Goal: Task Accomplishment & Management: Use online tool/utility

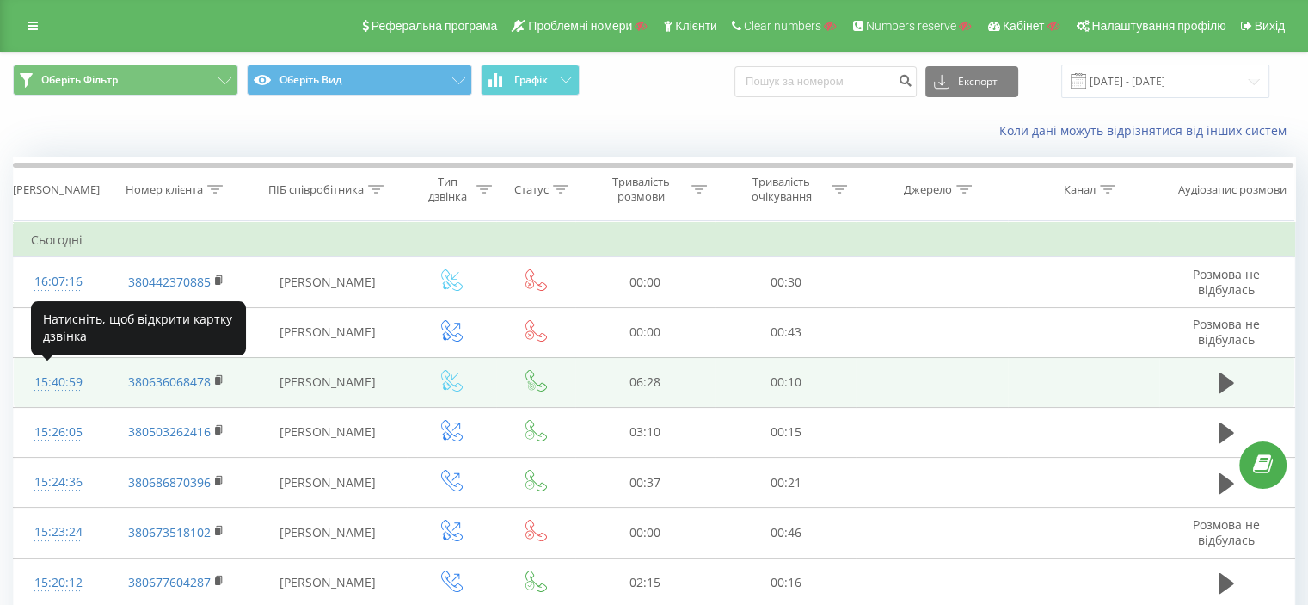
click at [62, 380] on div "15:40:59" at bounding box center [58, 383] width 55 height 34
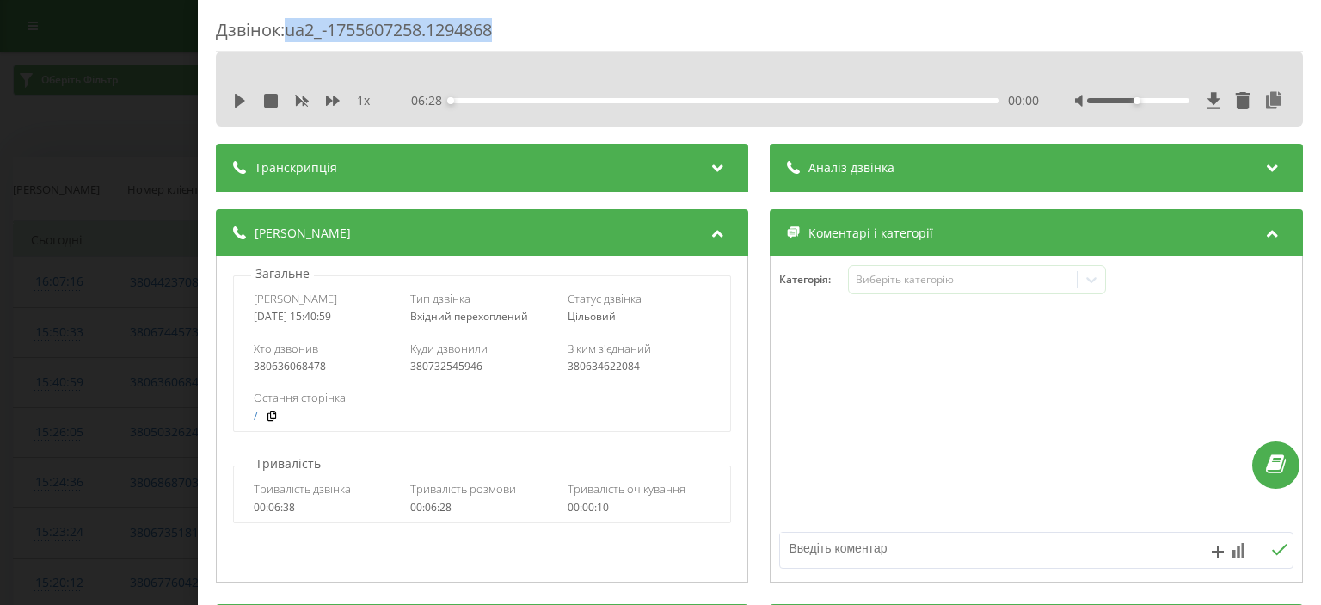
drag, startPoint x: 292, startPoint y: 31, endPoint x: 265, endPoint y: 73, distance: 50.3
click at [519, 28] on div "Дзвінок : ua2_-1755607258.1294868" at bounding box center [759, 35] width 1087 height 34
click at [131, 157] on div "Дзвінок : ua2_-1755607258.1294868 1 x - 06:28 00:00 00:00 Транскрипція Для AI-а…" at bounding box center [660, 302] width 1321 height 605
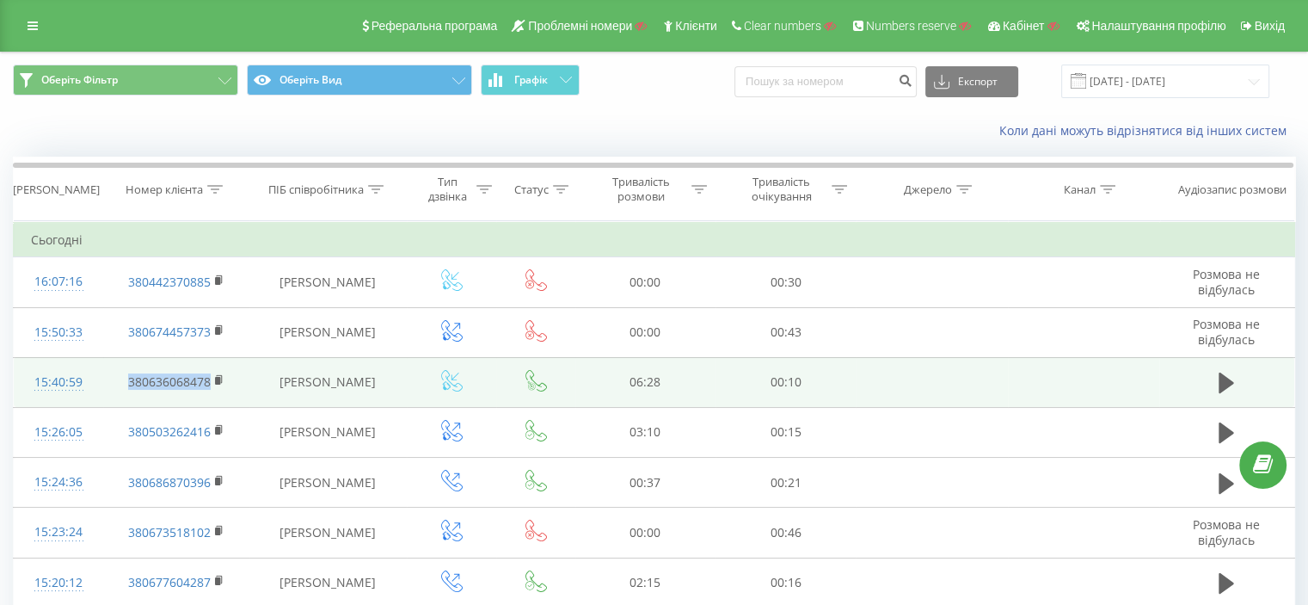
drag, startPoint x: 151, startPoint y: 383, endPoint x: 209, endPoint y: 387, distance: 58.6
click at [209, 387] on td "380636068478" at bounding box center [176, 382] width 146 height 50
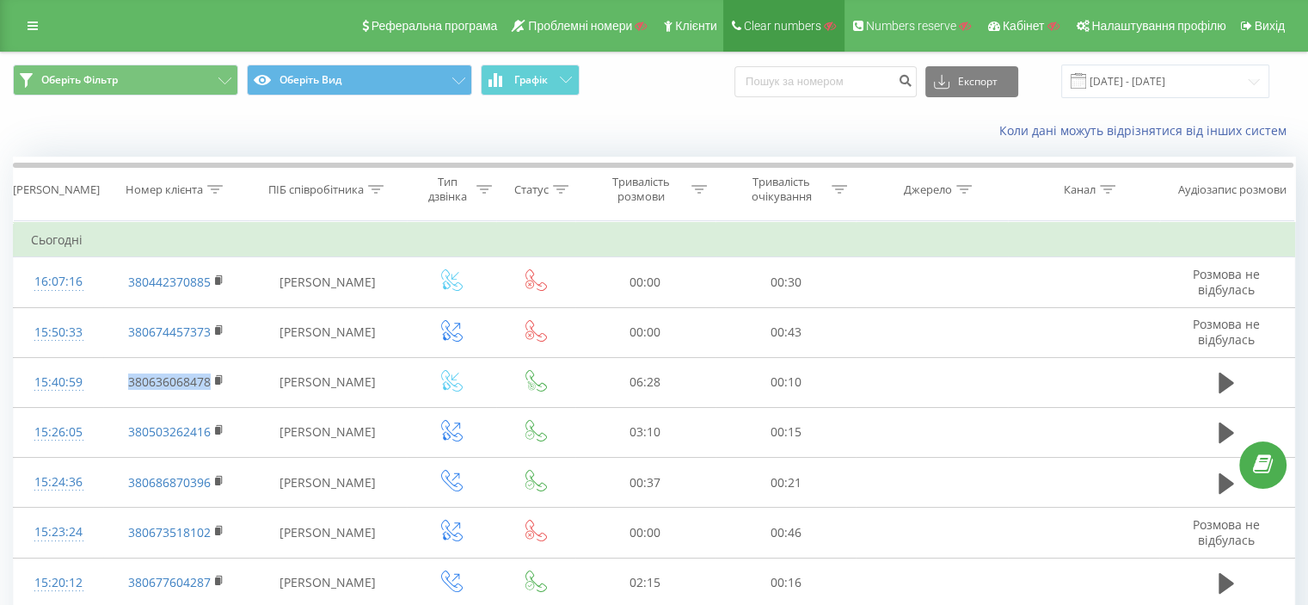
copy link "380636068478"
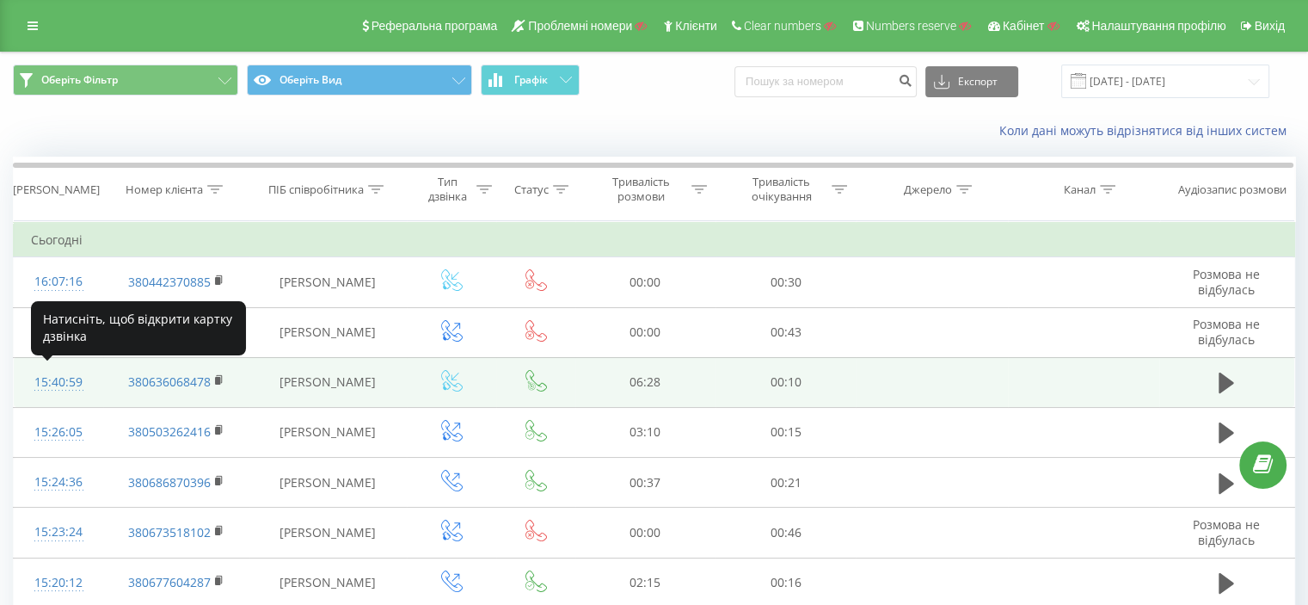
click at [59, 379] on div "15:40:59" at bounding box center [58, 383] width 55 height 34
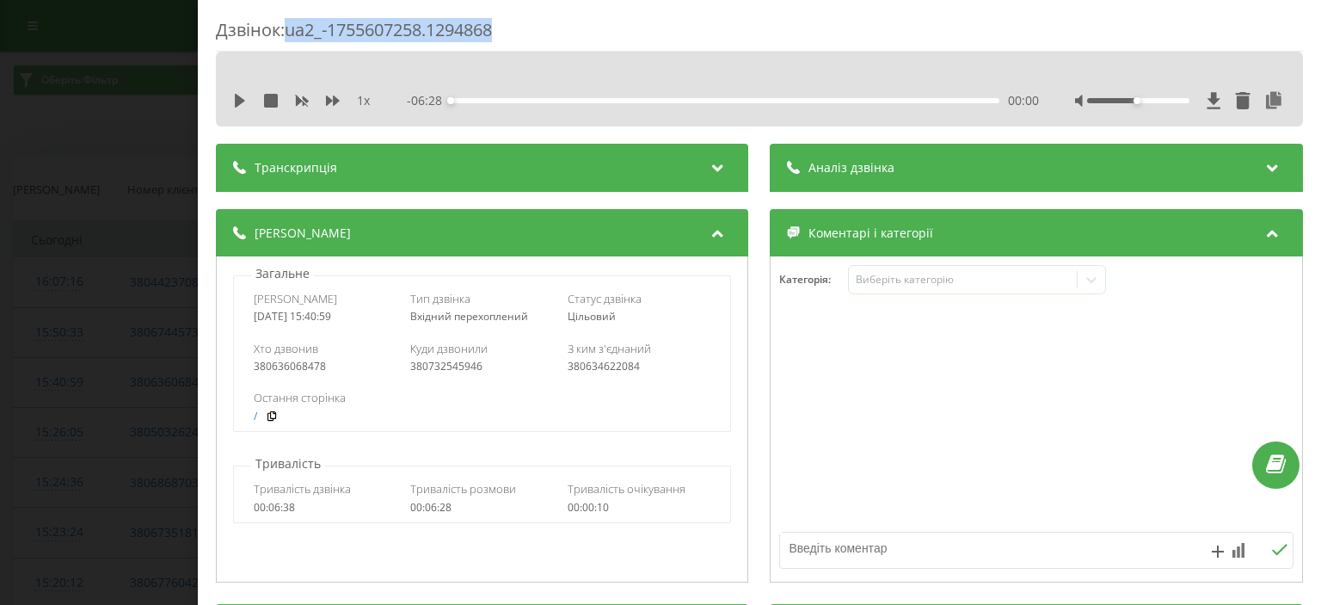
drag, startPoint x: 288, startPoint y: 30, endPoint x: 569, endPoint y: 24, distance: 281.3
click at [569, 24] on div "Дзвінок : ua2_-1755607258.1294868" at bounding box center [759, 35] width 1087 height 34
copy div "ua2_-1755607258.1294868"
click at [64, 244] on div "Дзвінок : ua2_-1755607258.1294868 1 x - 06:28 00:00 00:00 Транскрипція Для AI-а…" at bounding box center [660, 302] width 1321 height 605
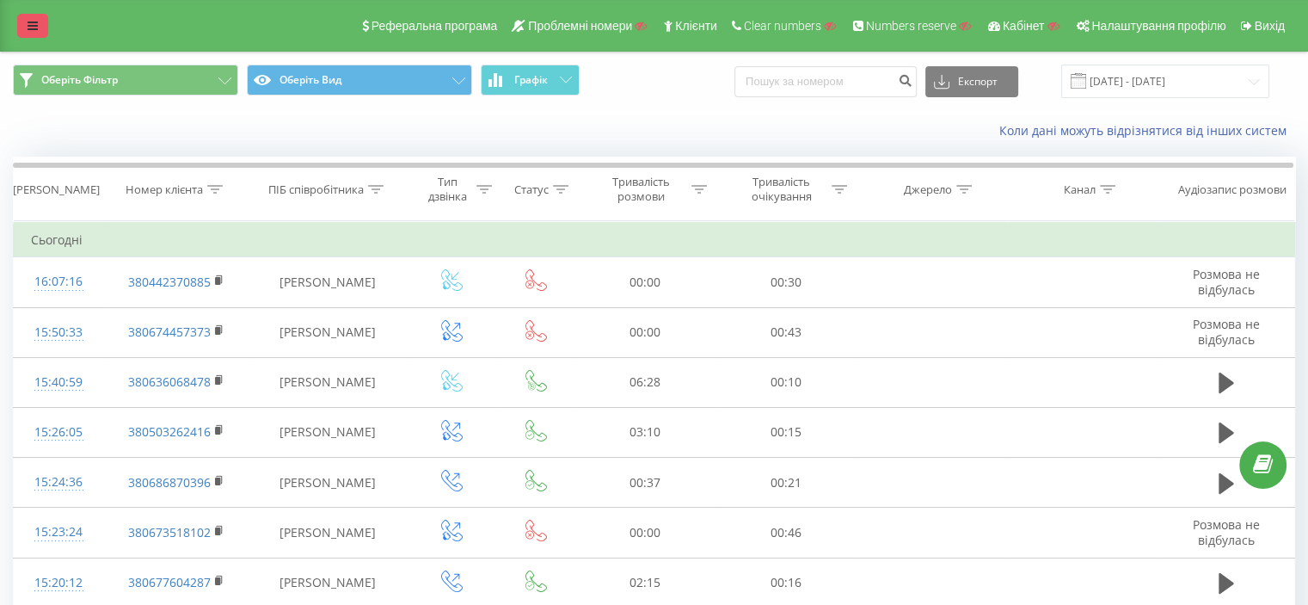
click at [26, 26] on link at bounding box center [32, 26] width 31 height 24
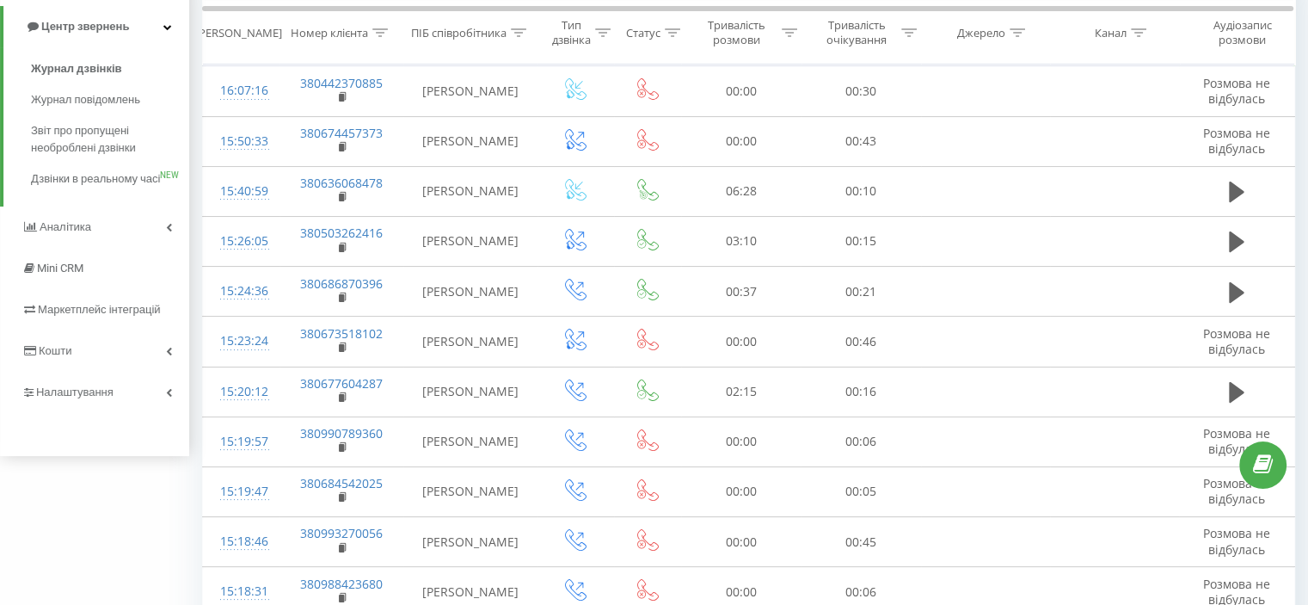
scroll to position [206, 0]
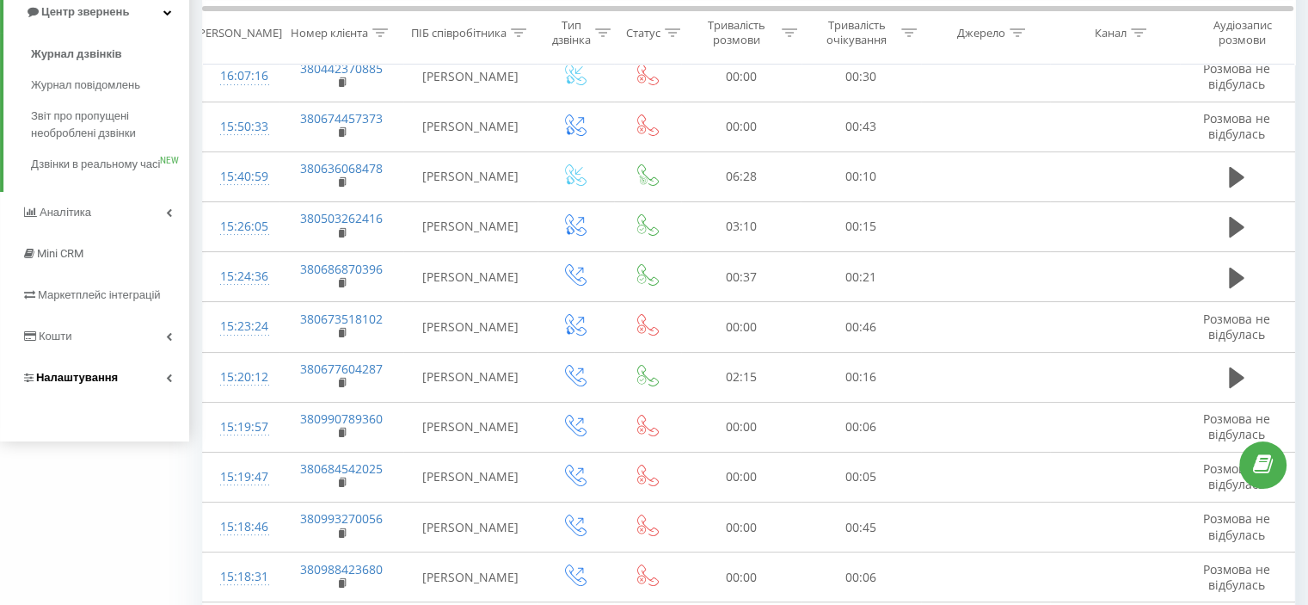
click at [77, 384] on span "Налаштування" at bounding box center [77, 377] width 82 height 13
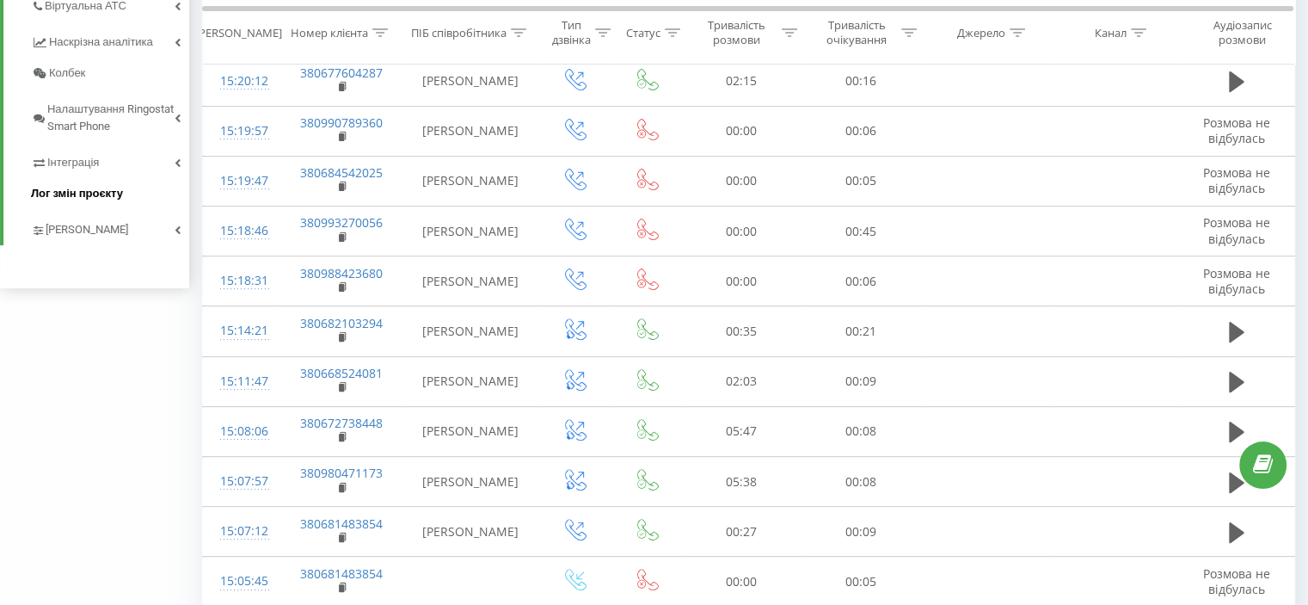
scroll to position [509, 0]
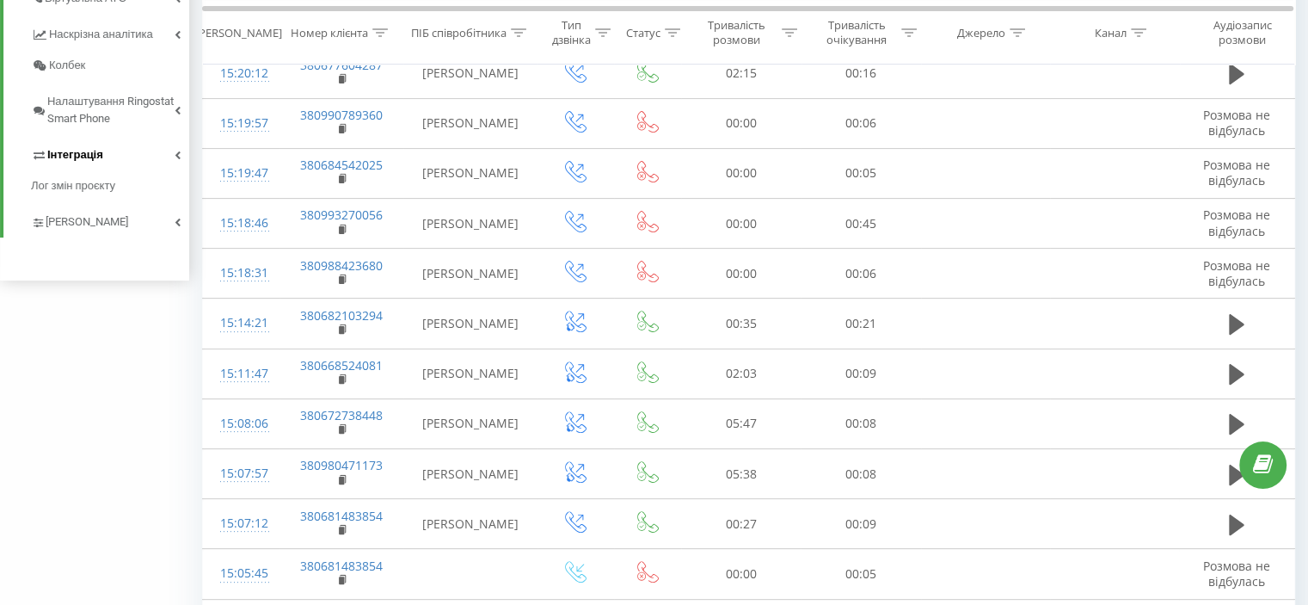
click at [96, 149] on span "Інтеграція" at bounding box center [75, 154] width 56 height 17
click at [89, 191] on span "Webhooks 2.0" at bounding box center [88, 184] width 70 height 17
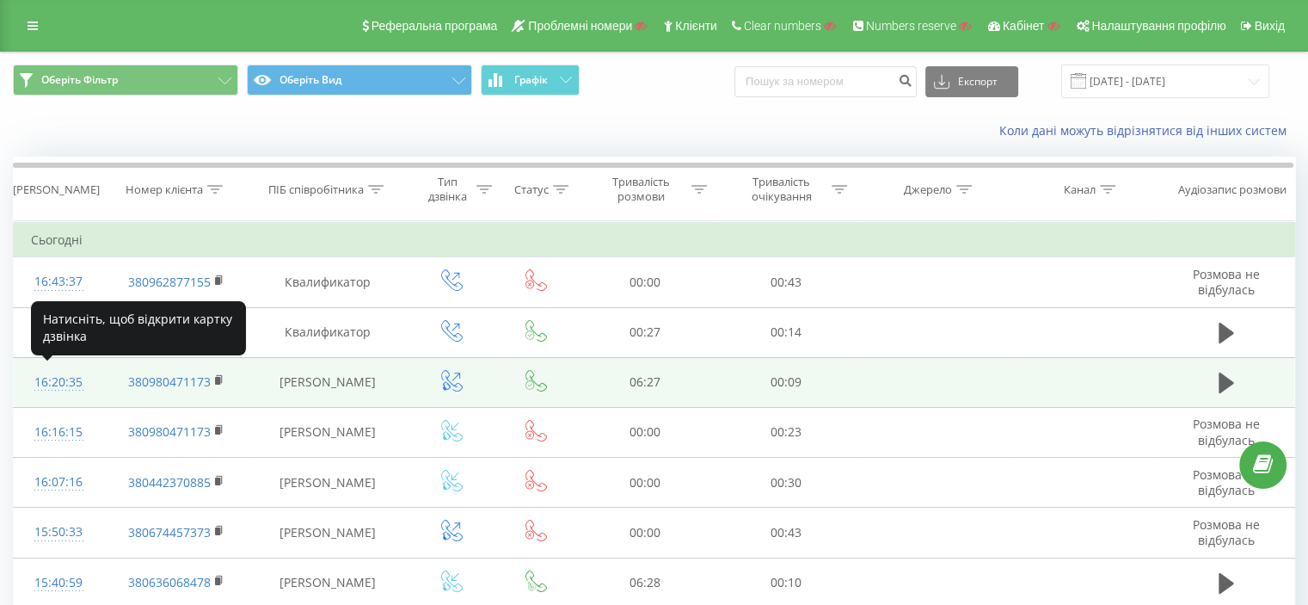
click at [67, 382] on div "16:20:35" at bounding box center [58, 383] width 55 height 34
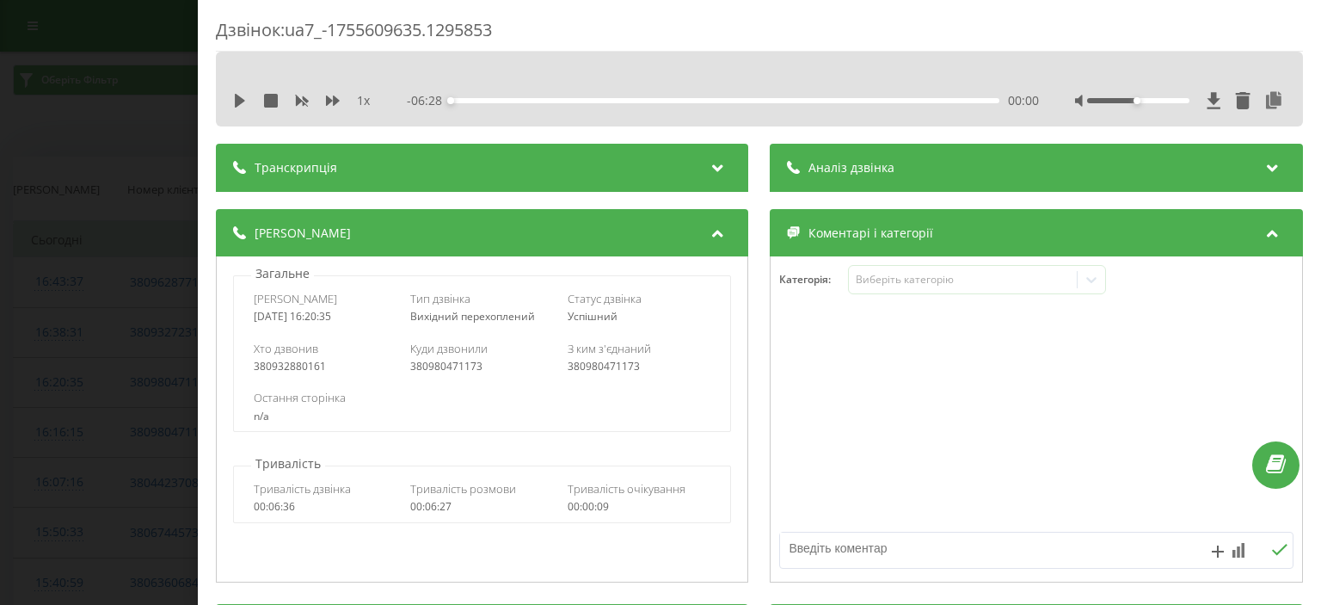
click at [120, 154] on div "Дзвінок : ua7_-1755609635.1295853 1 x - 06:28 00:00 00:00 Транскрипція Для AI-а…" at bounding box center [660, 302] width 1321 height 605
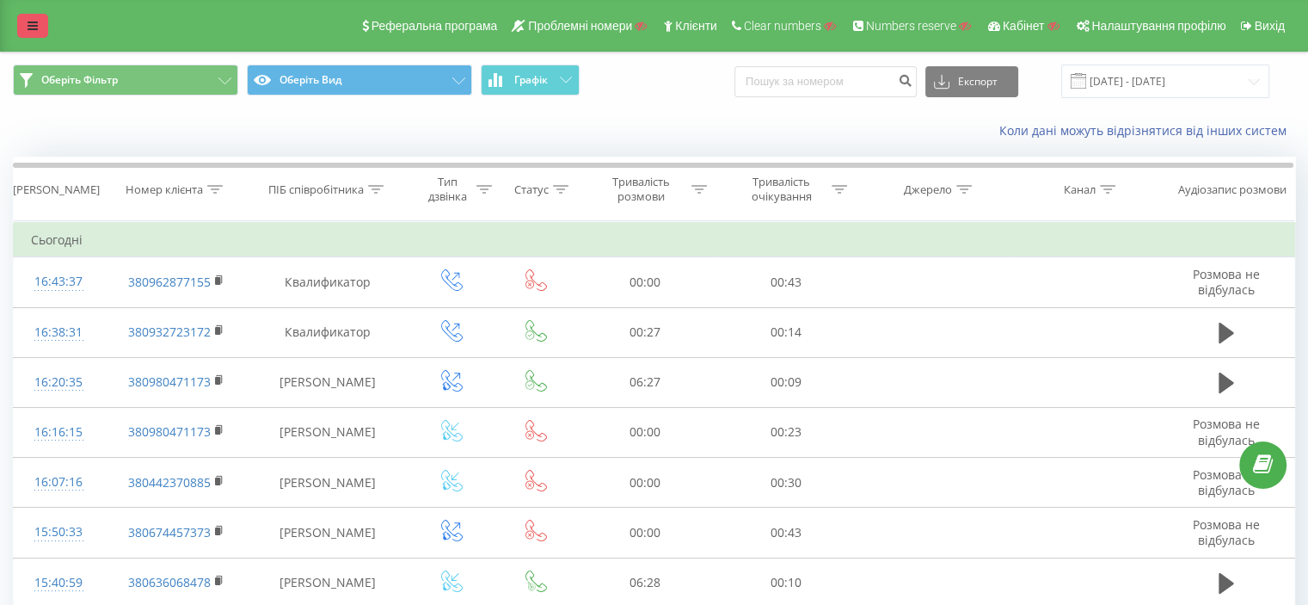
click at [36, 20] on icon at bounding box center [33, 26] width 10 height 12
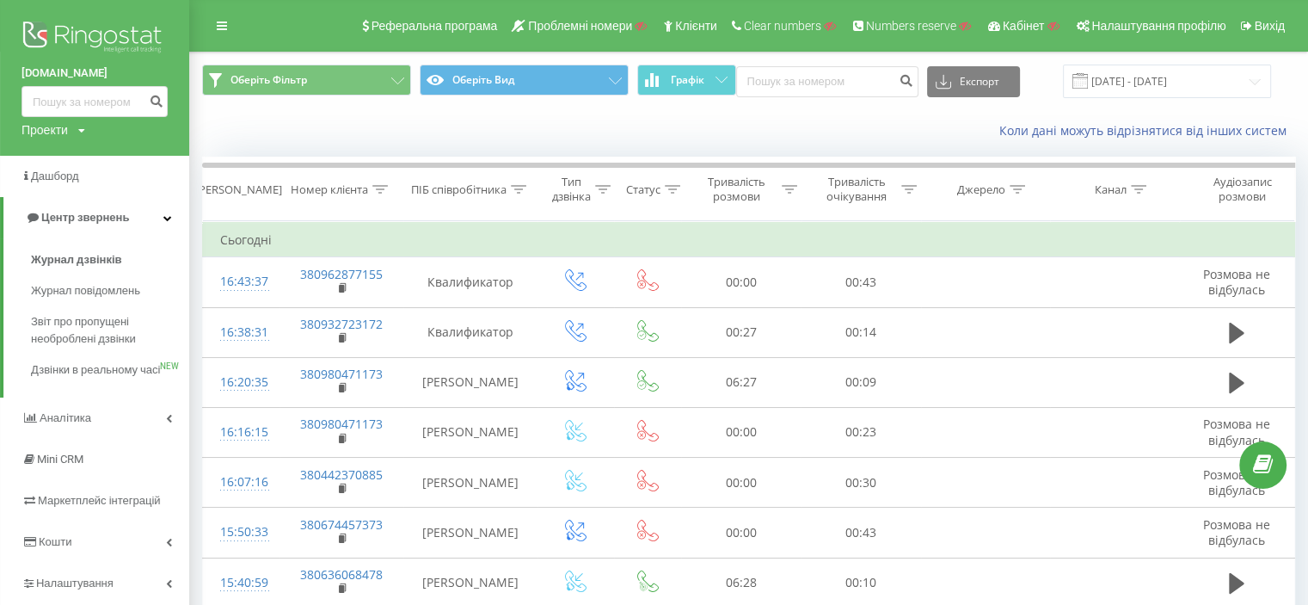
click at [36, 135] on div "Проекти" at bounding box center [45, 129] width 46 height 17
click at [50, 157] on input "text" at bounding box center [70, 156] width 86 height 25
paste input "[DOMAIN_NAME]"
type input "[DOMAIN_NAME]"
click at [128, 154] on link "Пошук" at bounding box center [138, 156] width 51 height 25
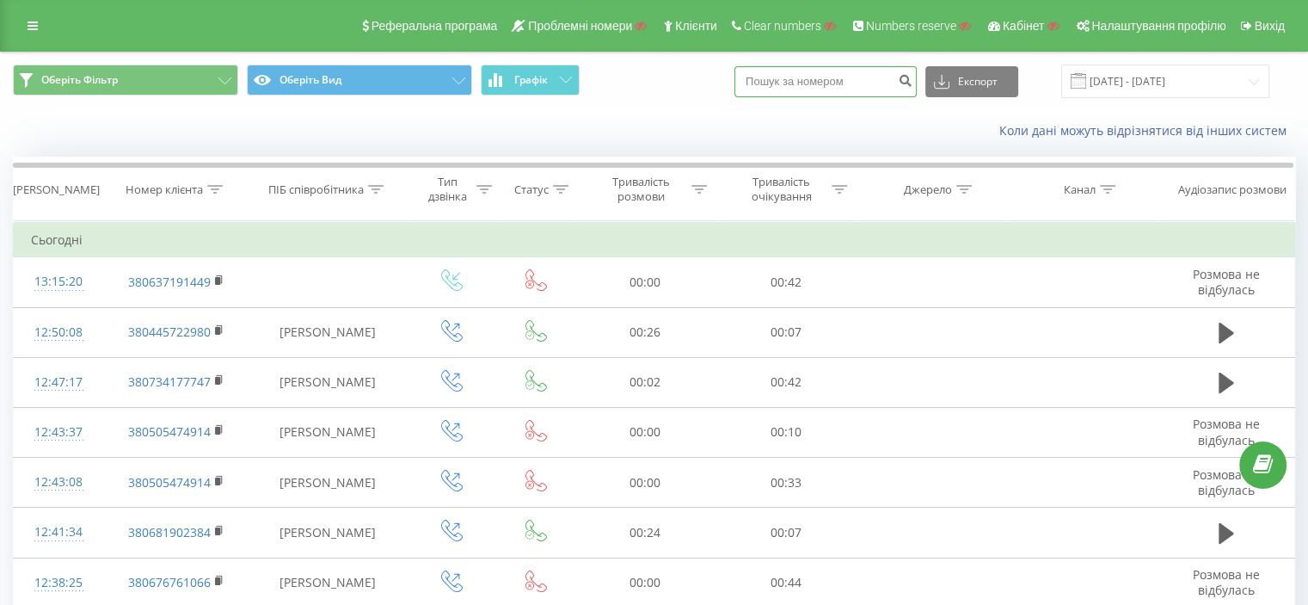
click at [787, 88] on input at bounding box center [826, 81] width 182 height 31
paste input "380738103587"
type input "380738103587"
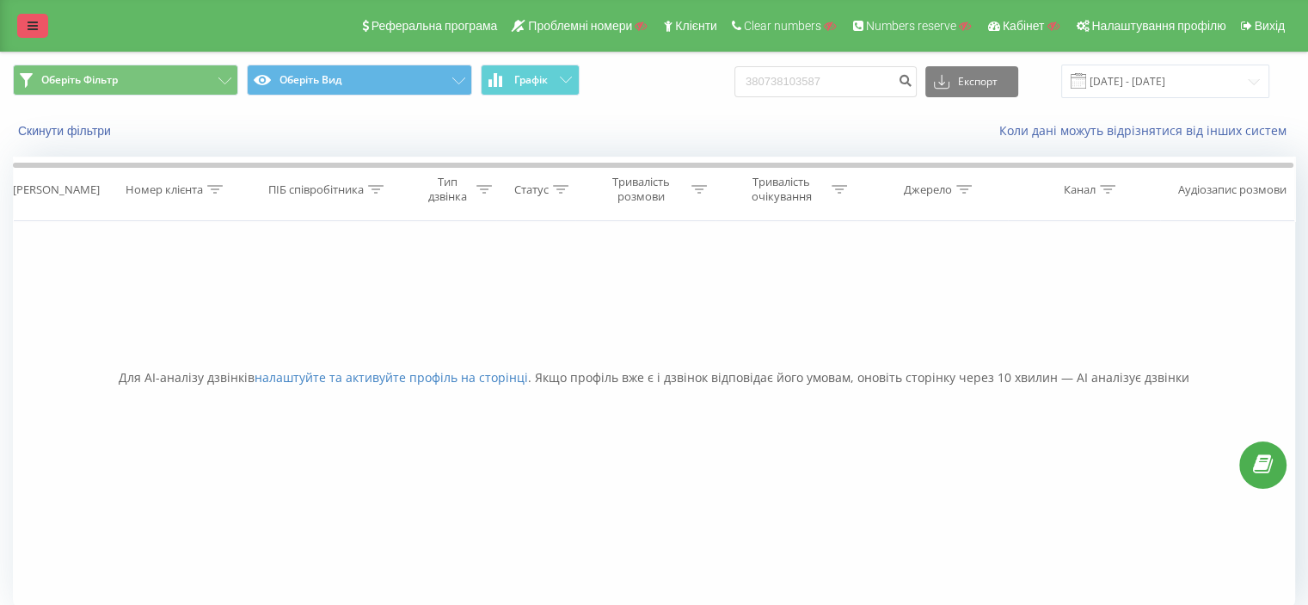
click at [40, 23] on link at bounding box center [32, 26] width 31 height 24
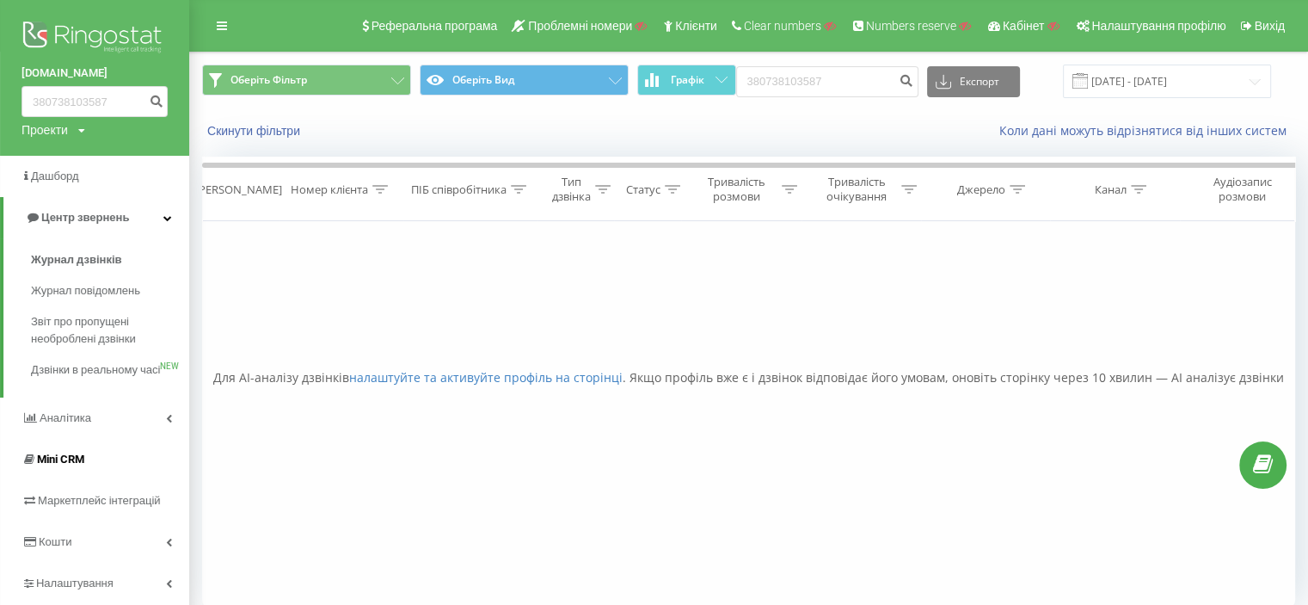
scroll to position [58, 0]
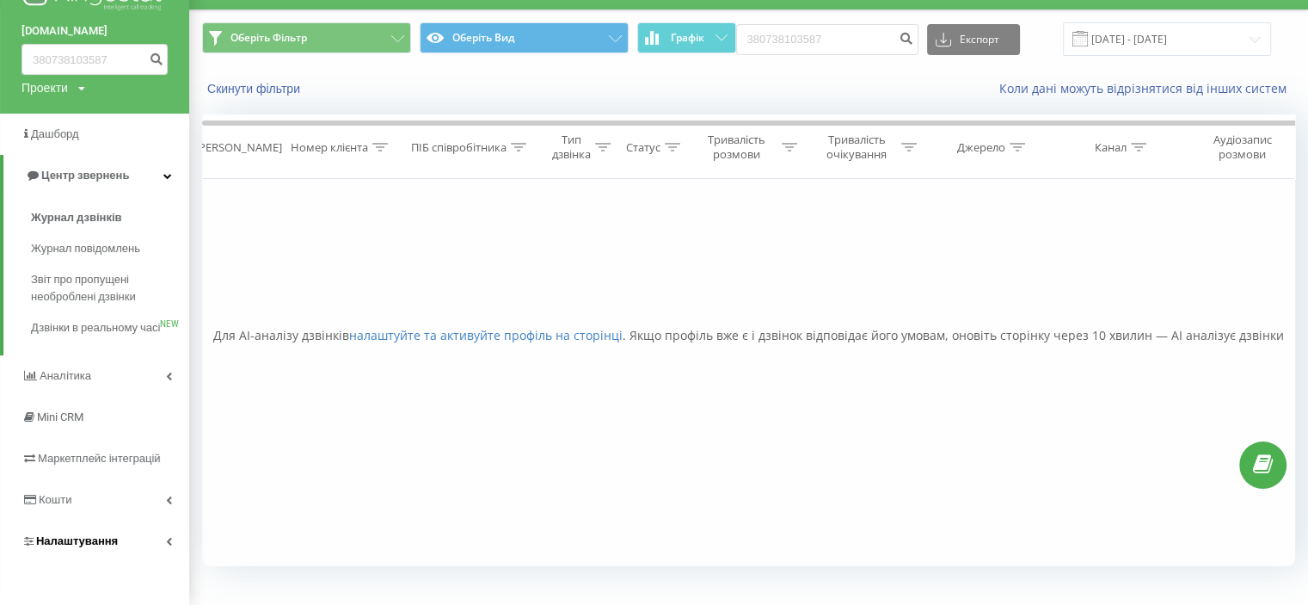
click at [92, 532] on link "Налаштування" at bounding box center [94, 540] width 189 height 41
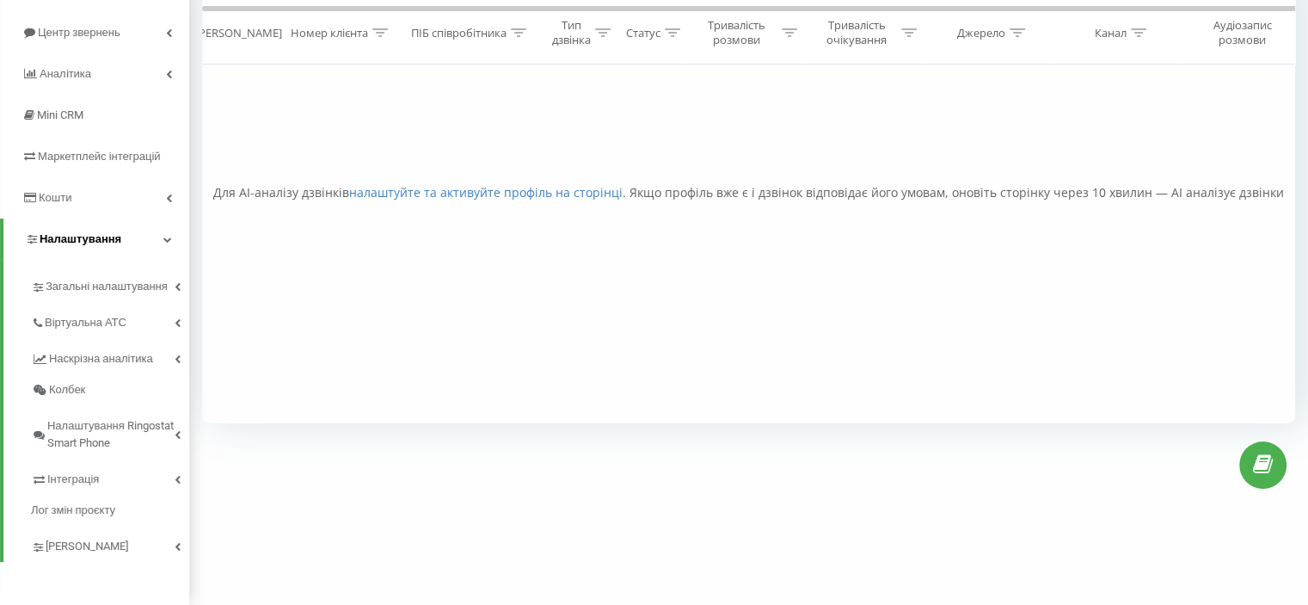
scroll to position [183, 0]
click at [81, 486] on span "Інтеграція" at bounding box center [75, 480] width 56 height 17
click at [86, 508] on span "Webhooks 2.0" at bounding box center [88, 510] width 70 height 17
